Goal: Register for event/course

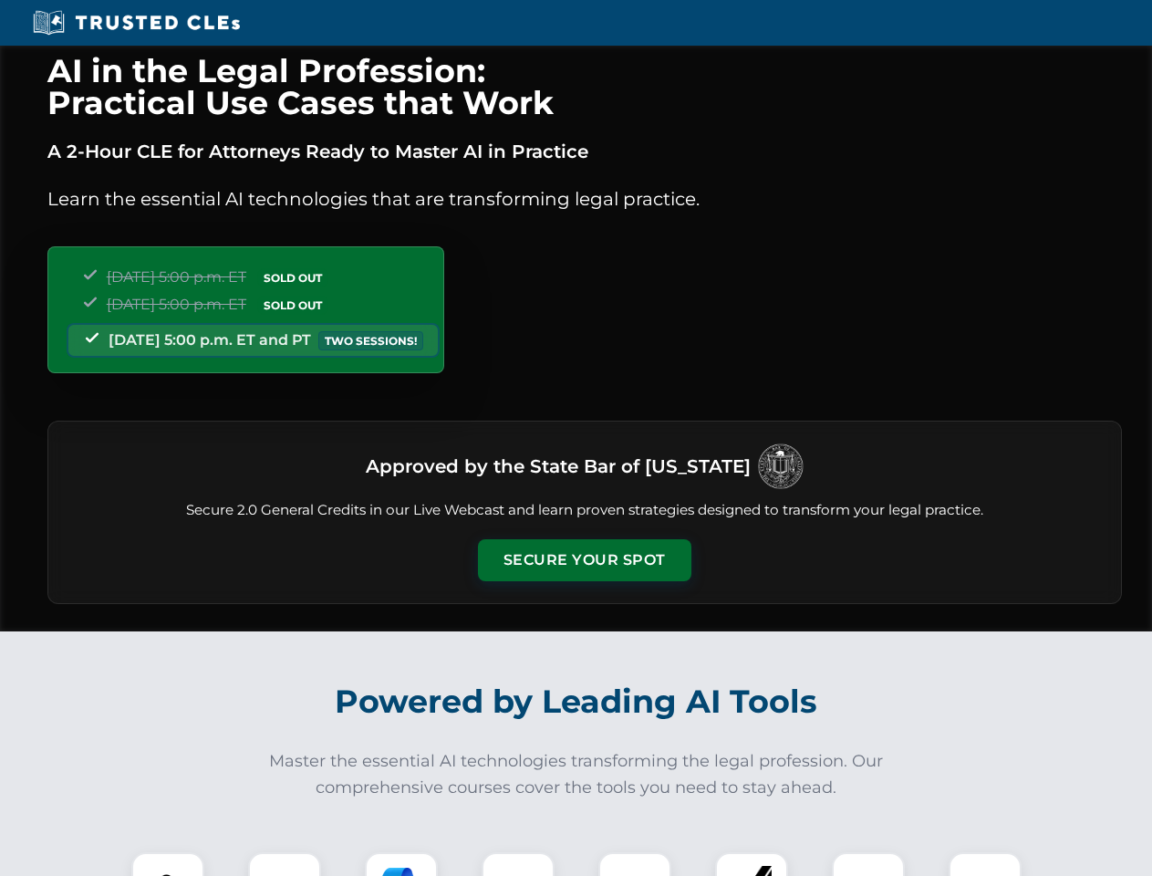
click at [584, 560] on button "Secure Your Spot" at bounding box center [584, 560] width 213 height 42
click at [168, 864] on img at bounding box center [167, 888] width 53 height 53
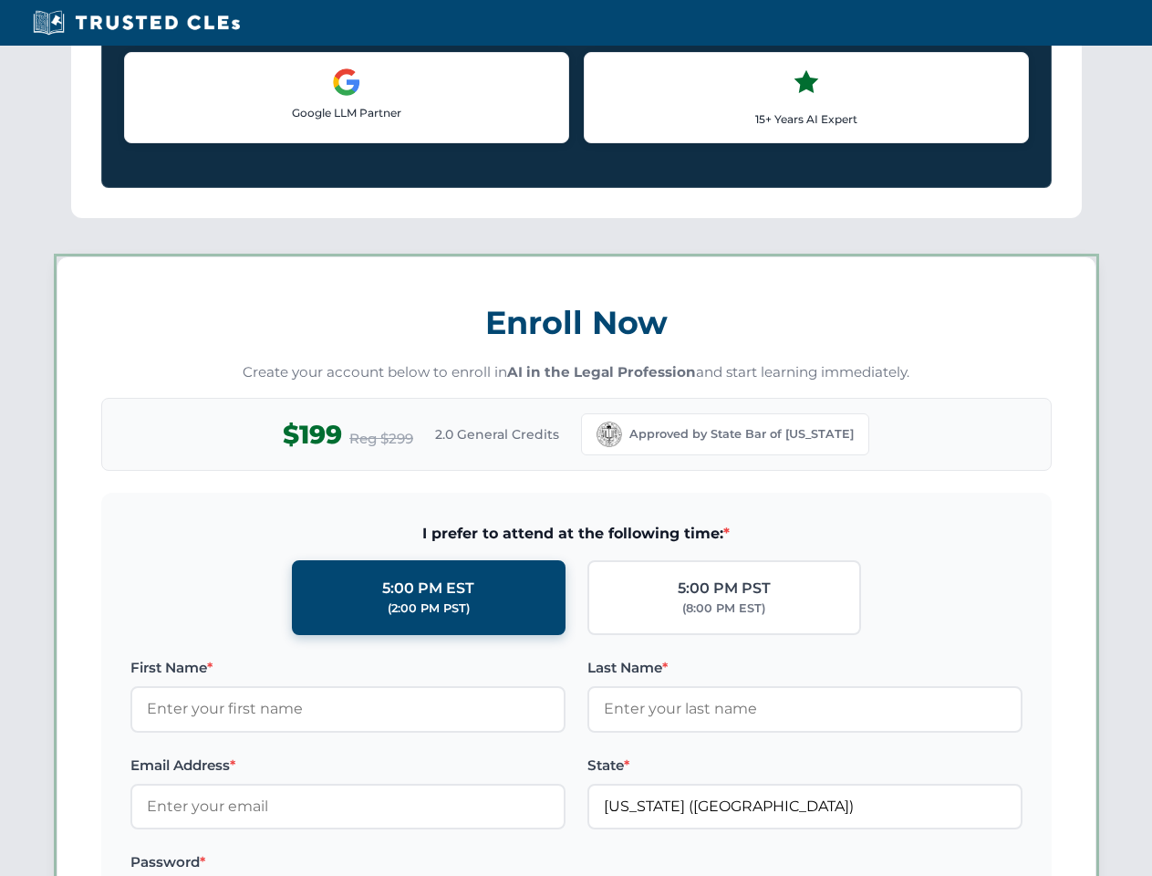
click at [401, 864] on label "Password *" at bounding box center [347, 862] width 435 height 22
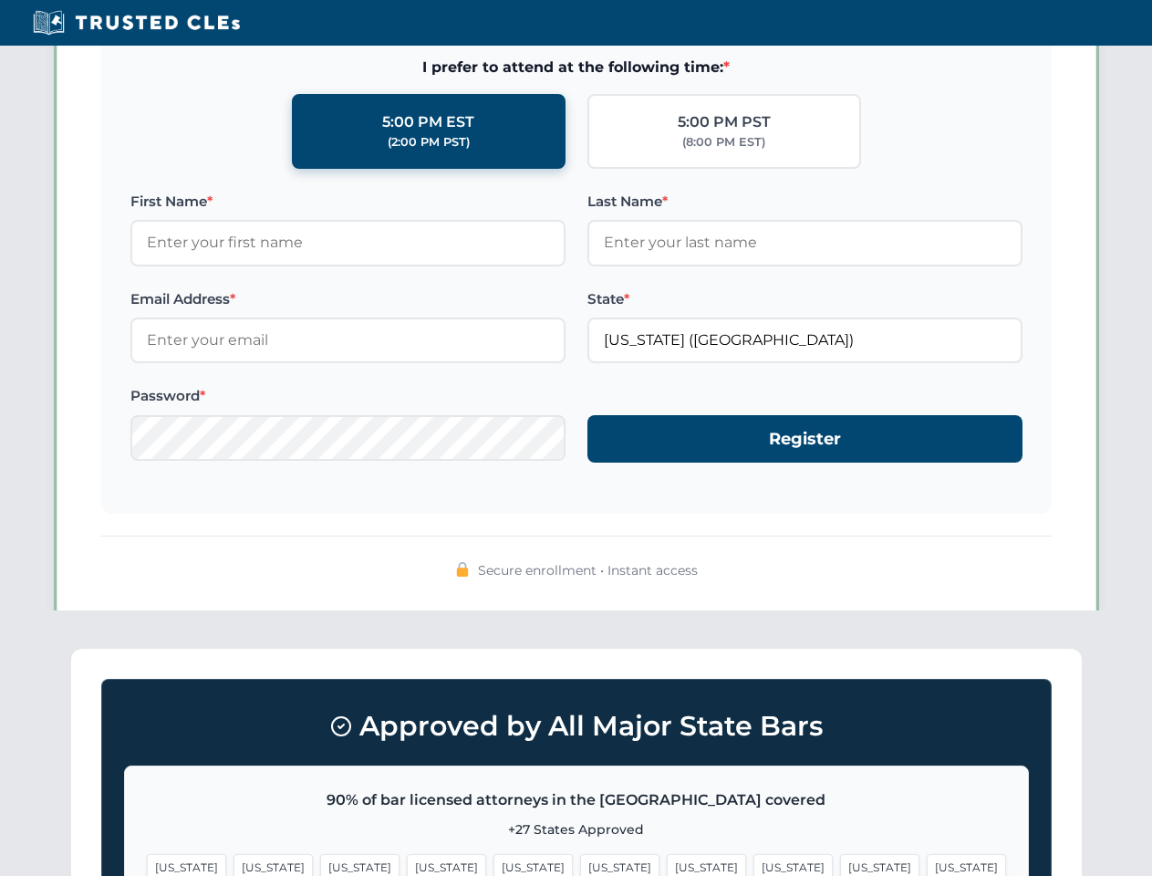
click at [840, 864] on span "[US_STATE]" at bounding box center [879, 867] width 79 height 26
